Goal: Information Seeking & Learning: Learn about a topic

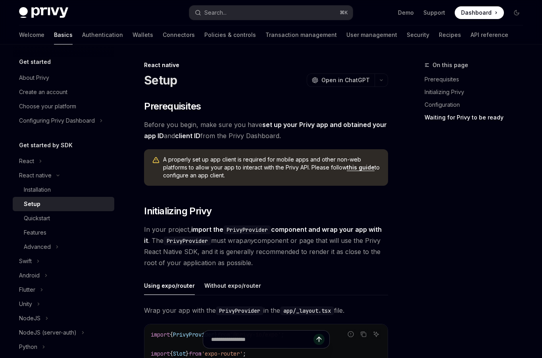
scroll to position [582, 0]
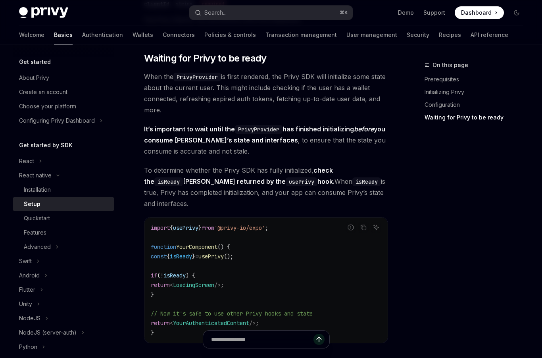
type textarea "*"
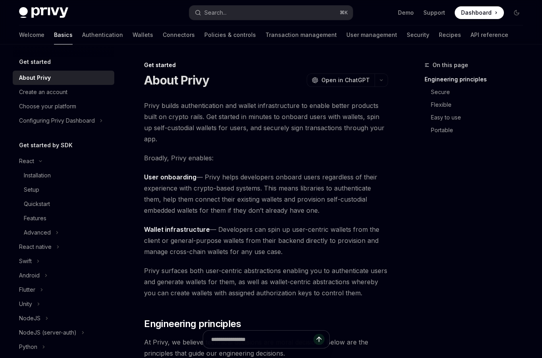
click at [41, 63] on h5 "Get started" at bounding box center [35, 62] width 32 height 10
